Goal: Information Seeking & Learning: Understand process/instructions

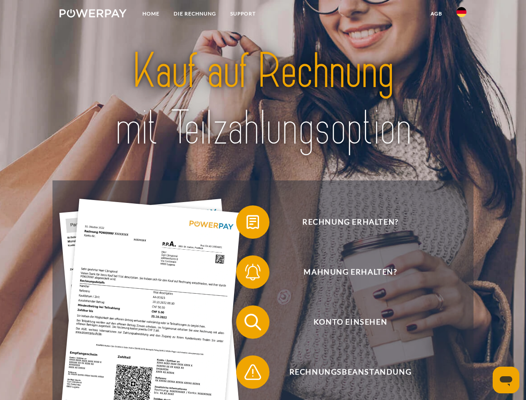
click at [93, 15] on img at bounding box center [93, 13] width 67 height 8
click at [461, 15] on img at bounding box center [461, 12] width 10 height 10
click at [436, 14] on link "agb" at bounding box center [437, 13] width 26 height 15
click at [247, 224] on span at bounding box center [241, 222] width 42 height 42
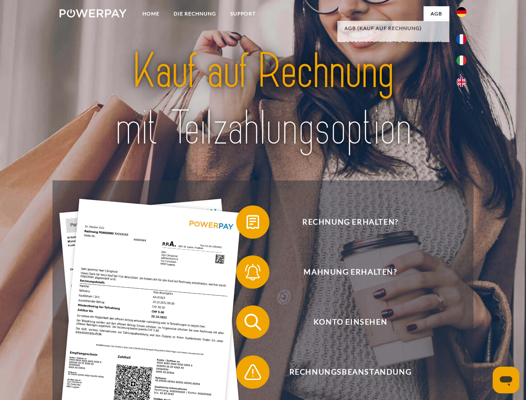
click at [247, 274] on span at bounding box center [241, 272] width 42 height 42
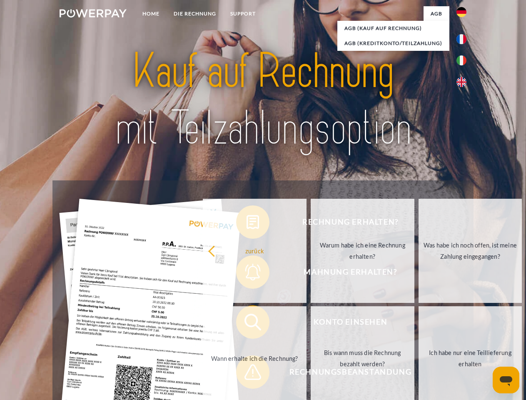
click at [311, 324] on link "Bis wann muss die Rechnung bezahlt werden?" at bounding box center [363, 358] width 104 height 104
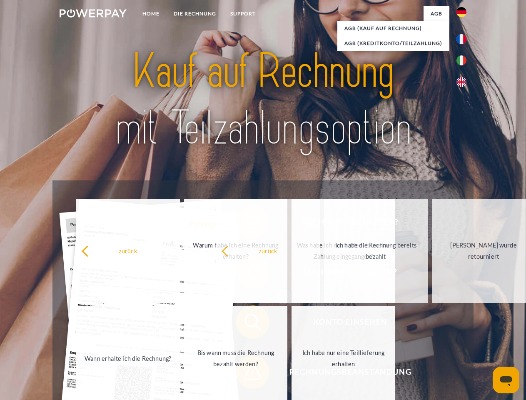
click at [247, 374] on span at bounding box center [241, 372] width 42 height 42
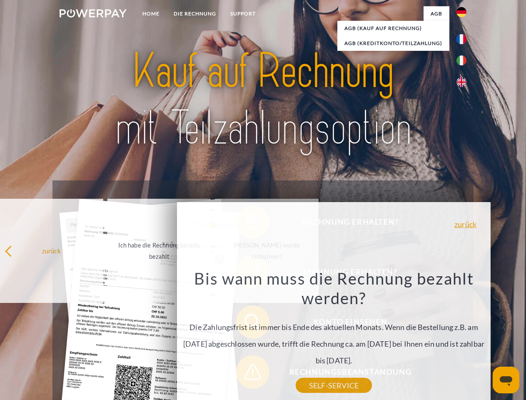
click at [506, 380] on icon "Messaging-Fenster öffnen" at bounding box center [506, 381] width 12 height 10
